Goal: Find specific page/section: Find specific page/section

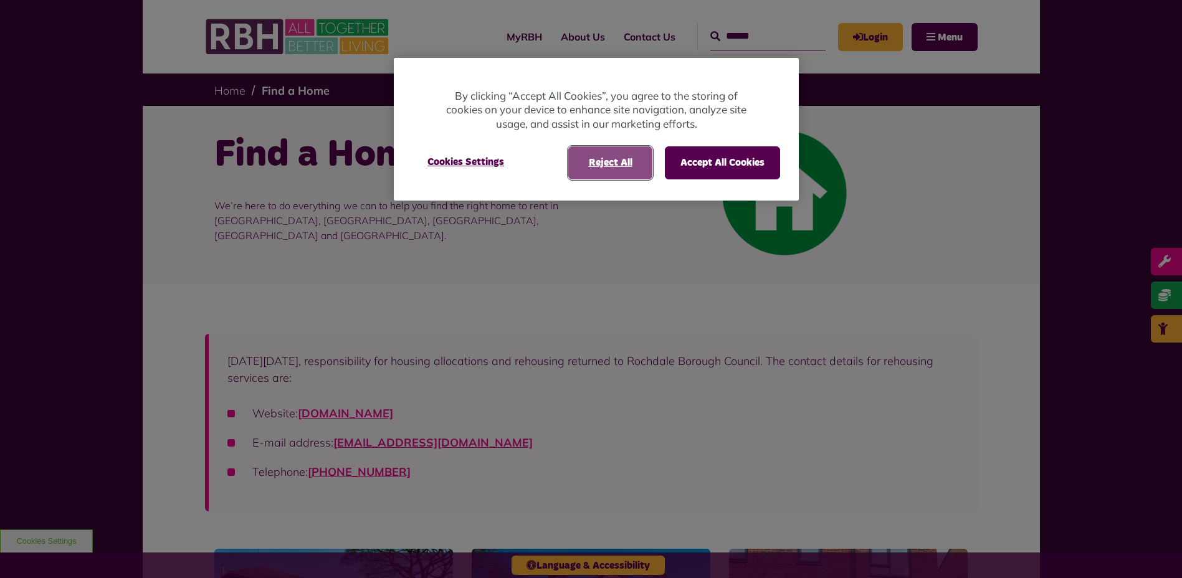
click at [608, 163] on button "Reject All" at bounding box center [610, 162] width 84 height 32
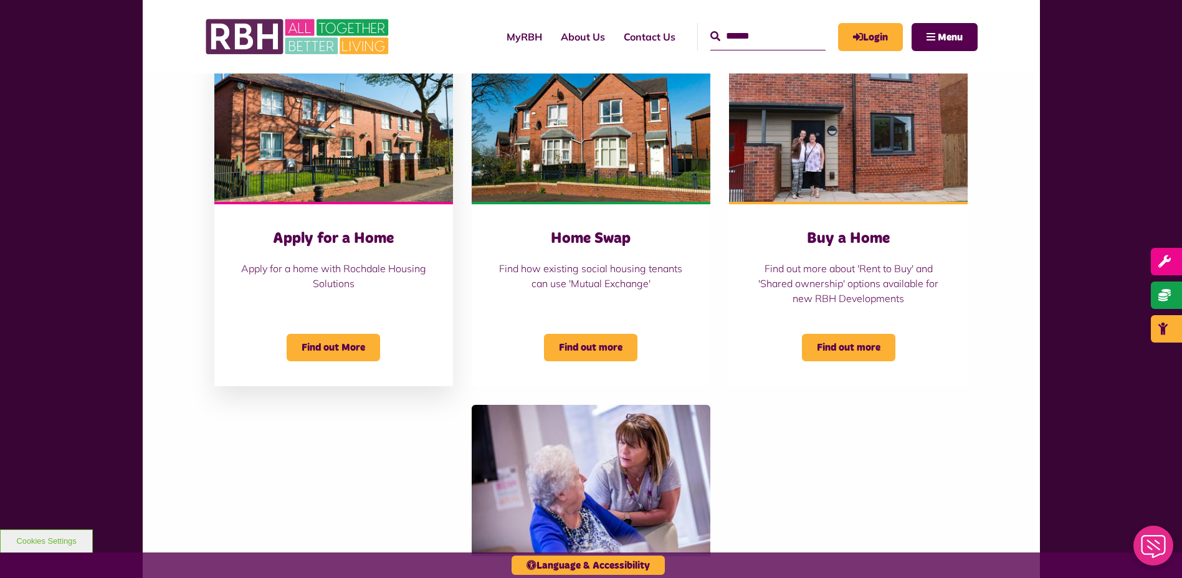
scroll to position [498, 0]
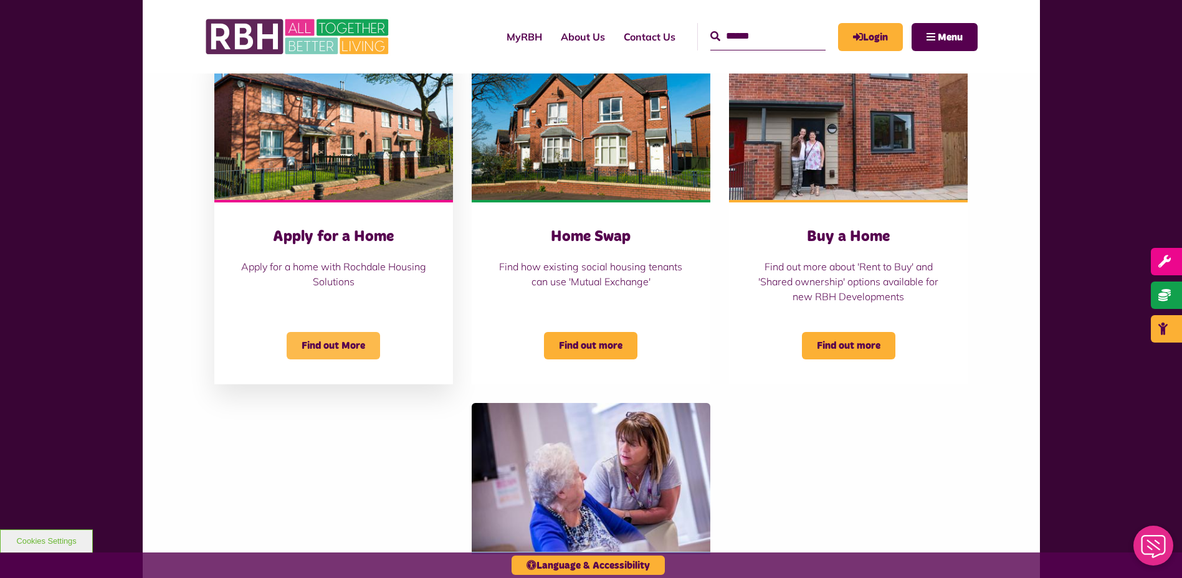
click at [344, 346] on span "Find out More" at bounding box center [333, 345] width 93 height 27
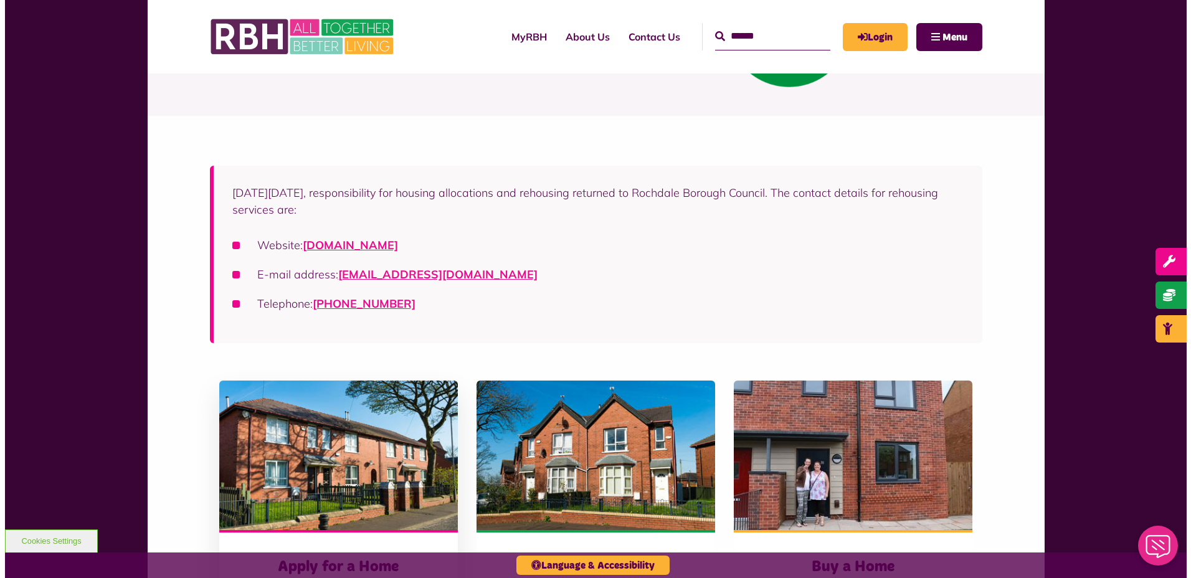
scroll to position [0, 0]
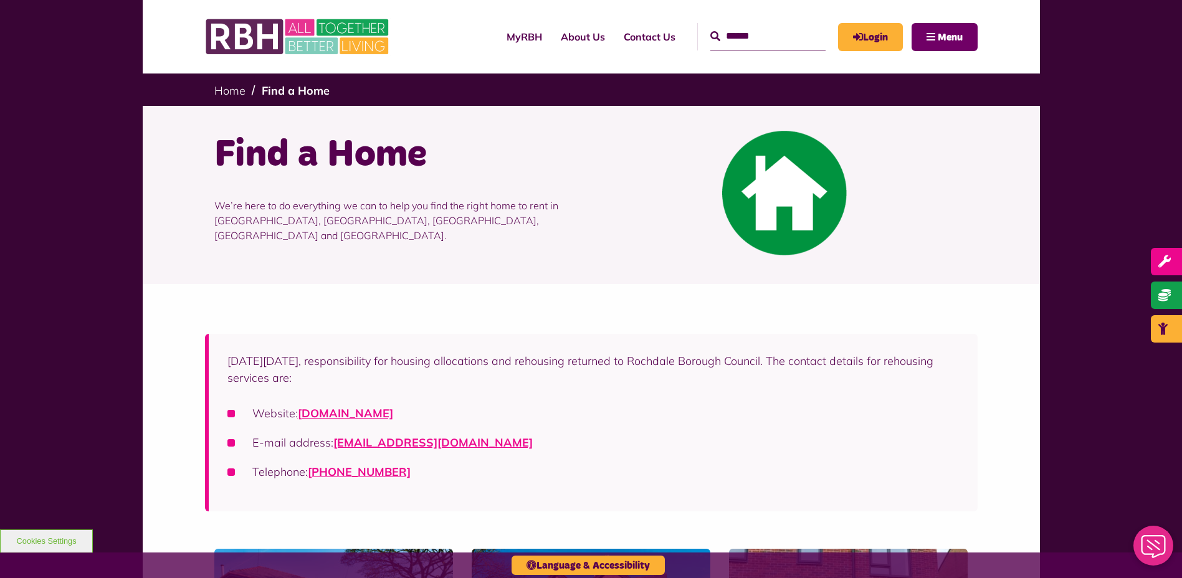
click at [948, 34] on span "Menu" at bounding box center [949, 37] width 25 height 10
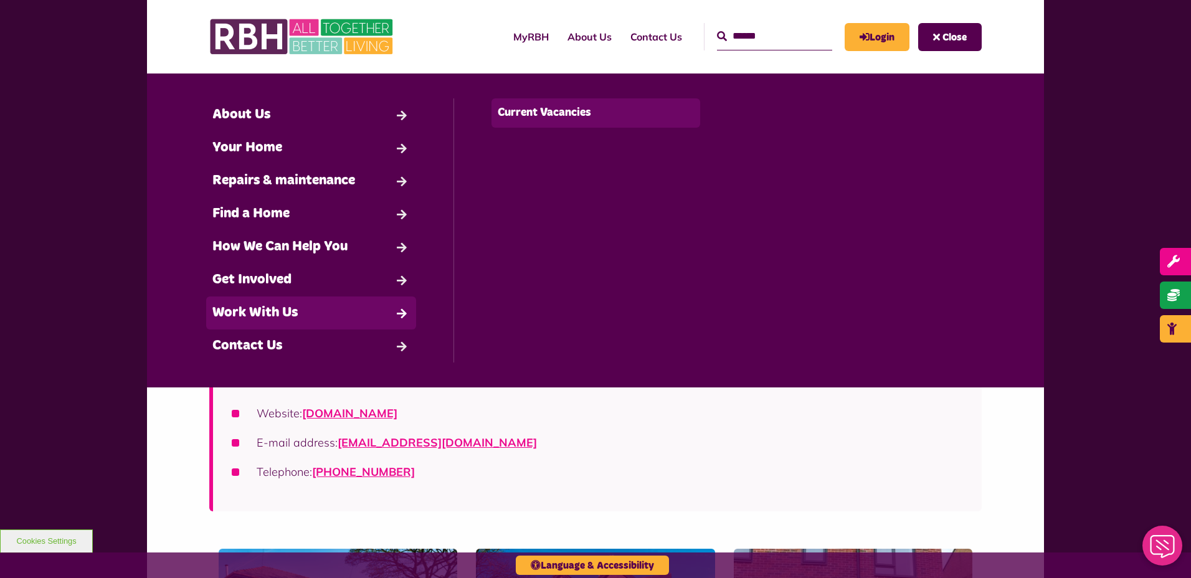
click at [524, 115] on link "Current Vacancies" at bounding box center [595, 112] width 209 height 29
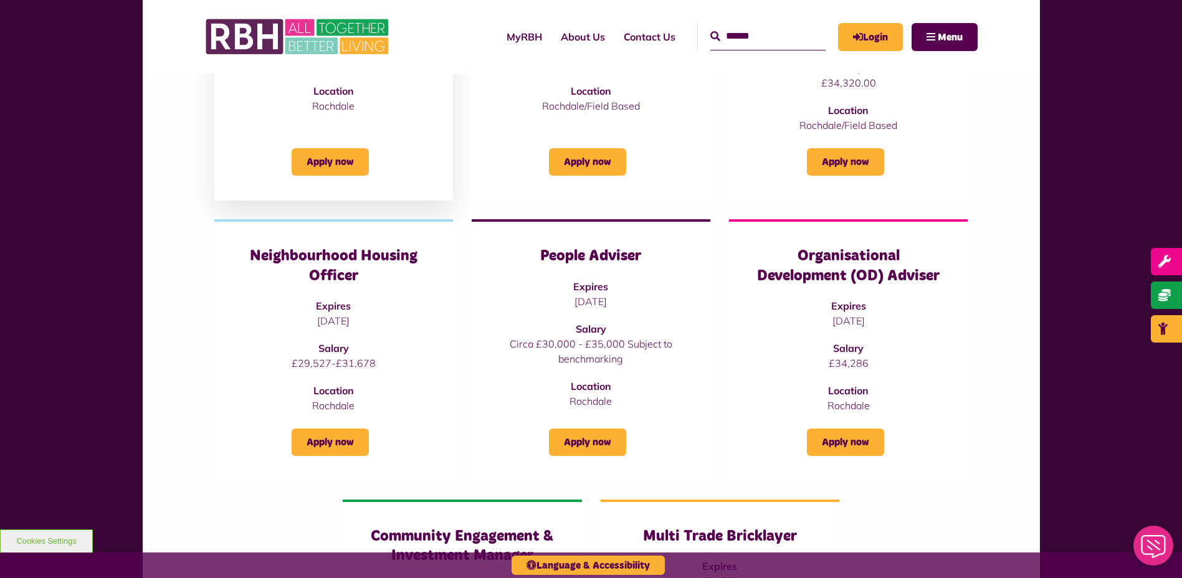
scroll to position [311, 0]
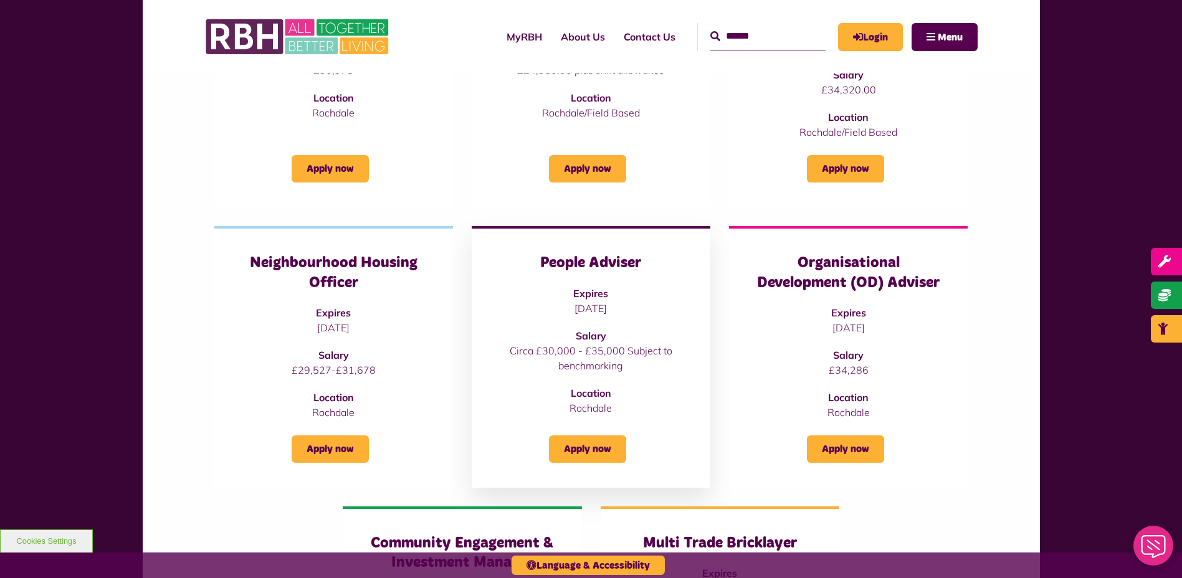
click at [582, 290] on strong "Expires" at bounding box center [590, 293] width 35 height 12
click at [614, 453] on link "Apply now" at bounding box center [587, 448] width 77 height 27
